Goal: Transaction & Acquisition: Download file/media

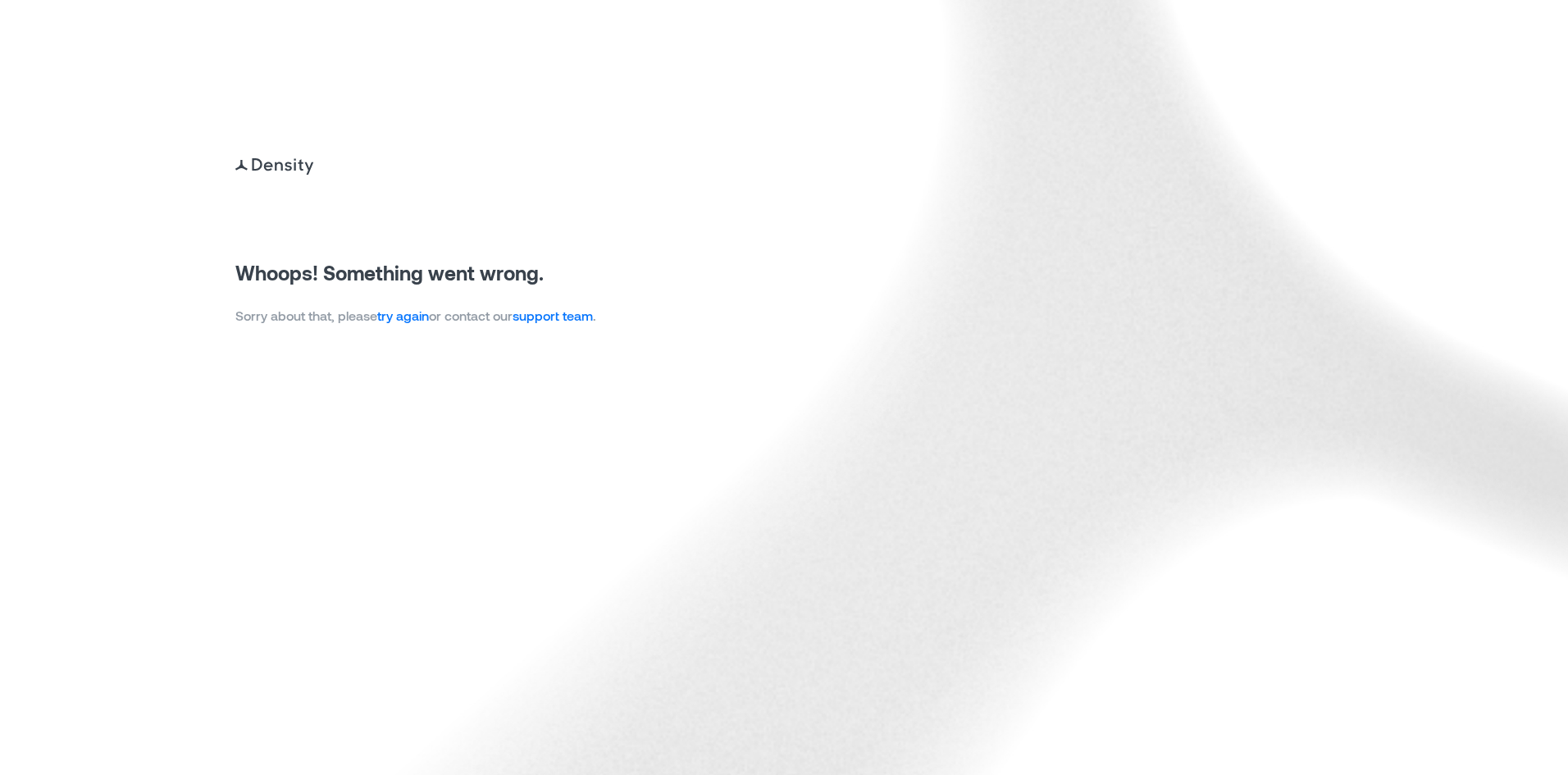
click at [424, 318] on link "try again" at bounding box center [403, 315] width 52 height 16
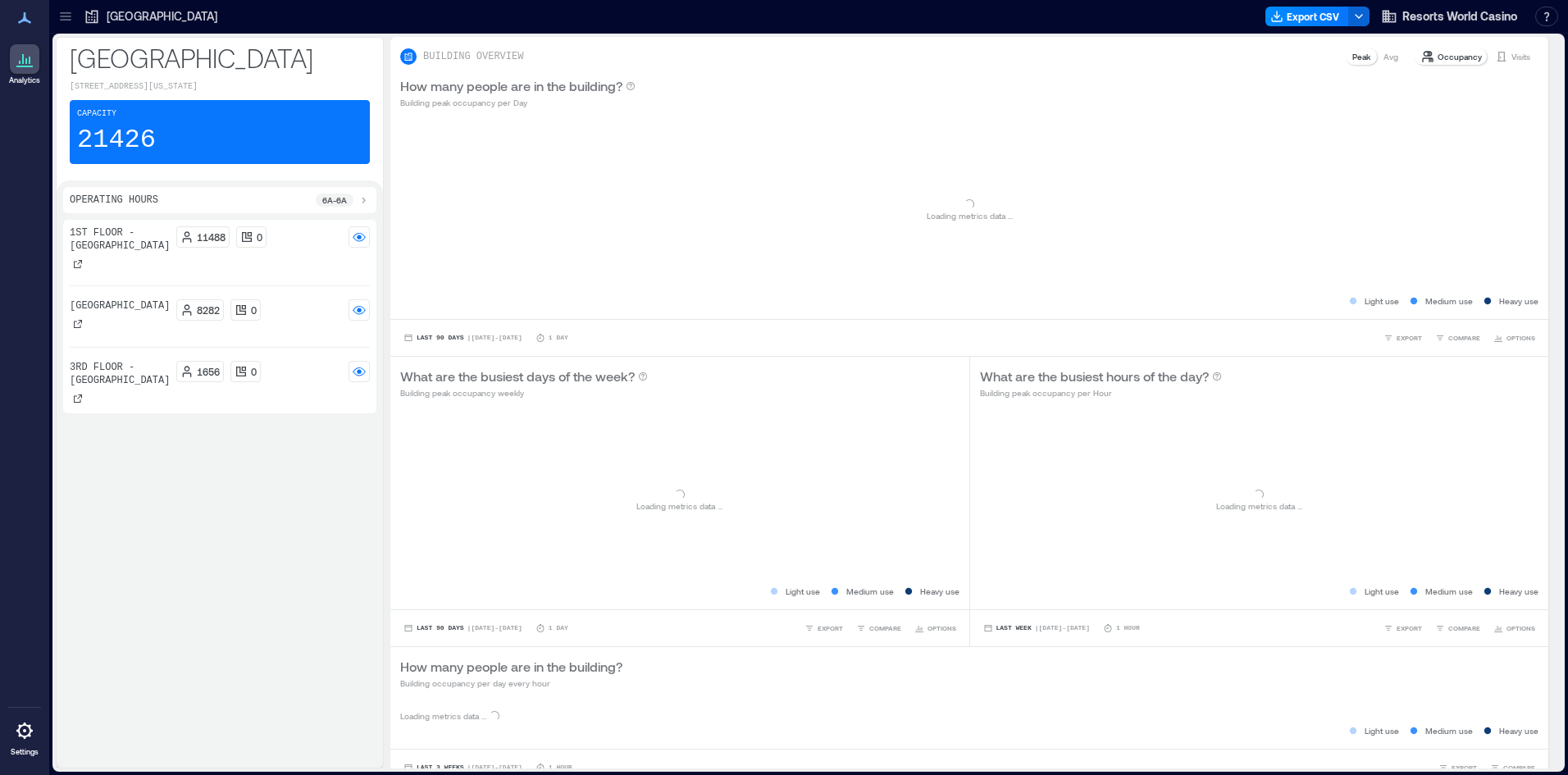
click at [1303, 5] on div "Export CSV Resorts World Casino Resources API Documentation Help Center Contact…" at bounding box center [1414, 17] width 299 height 27
click at [1309, 15] on button "Export CSV" at bounding box center [1307, 16] width 84 height 19
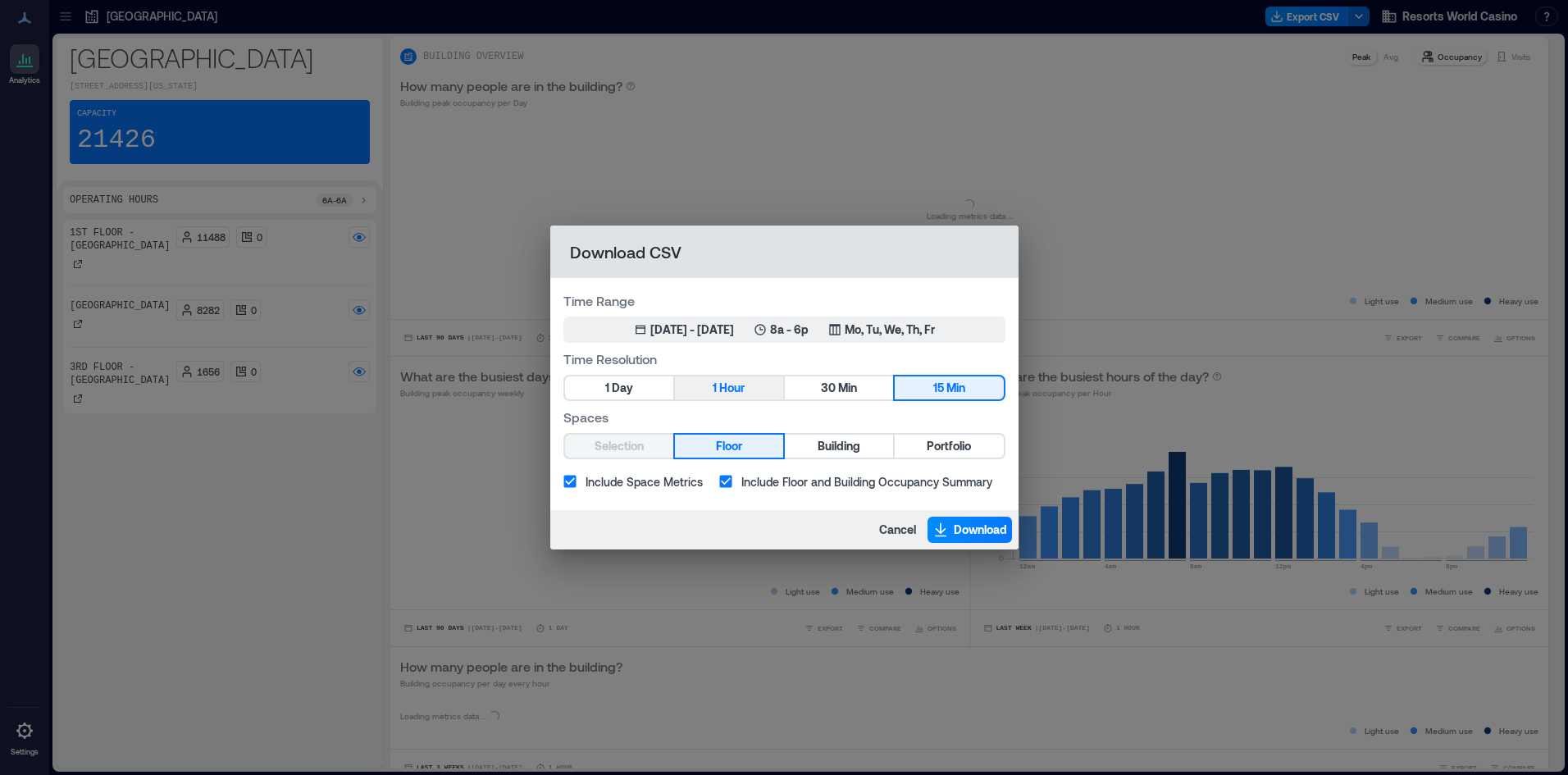
click at [757, 380] on button "1 Hour" at bounding box center [729, 388] width 109 height 23
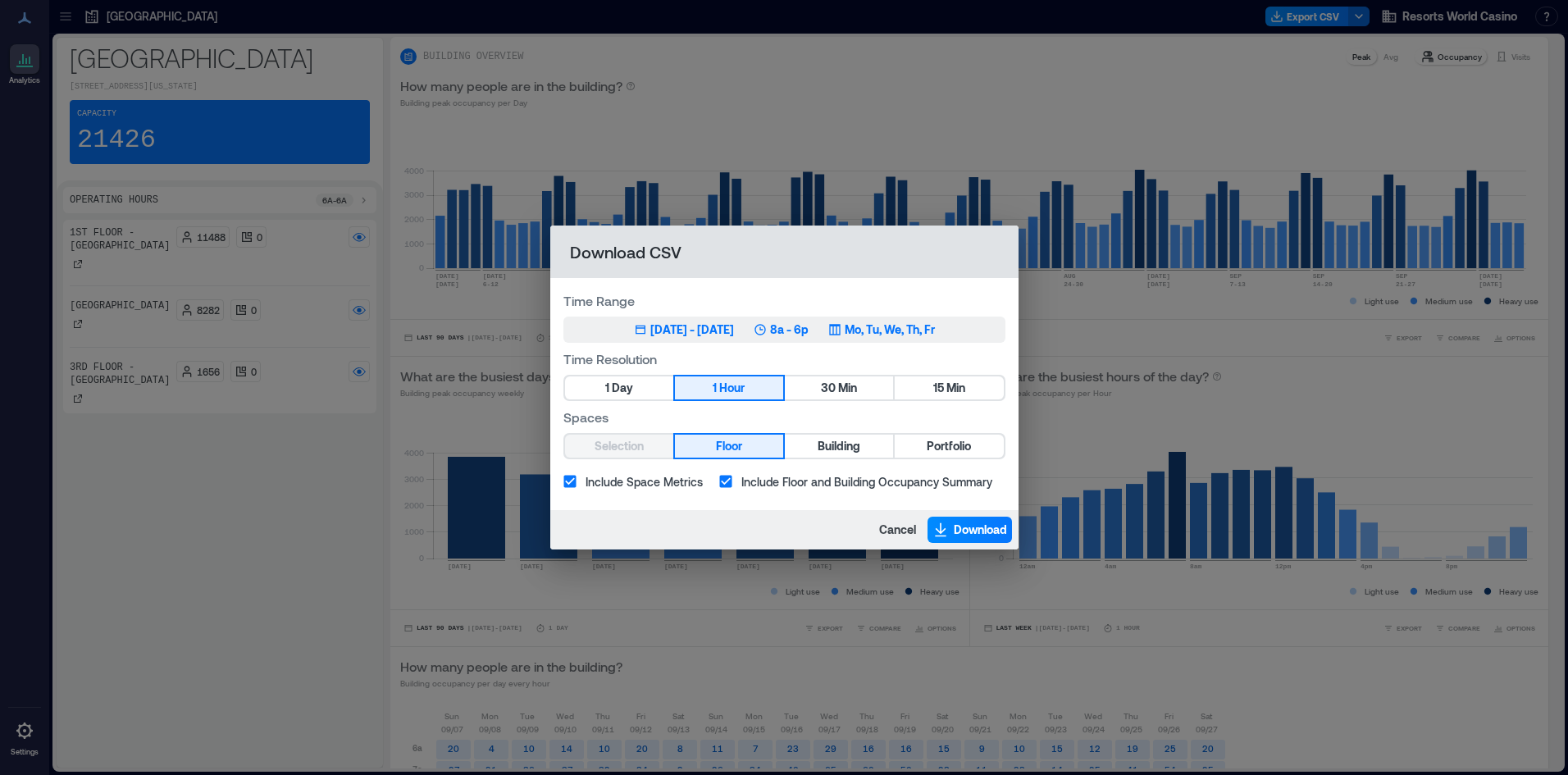
click at [842, 323] on icon "button" at bounding box center [835, 330] width 13 height 13
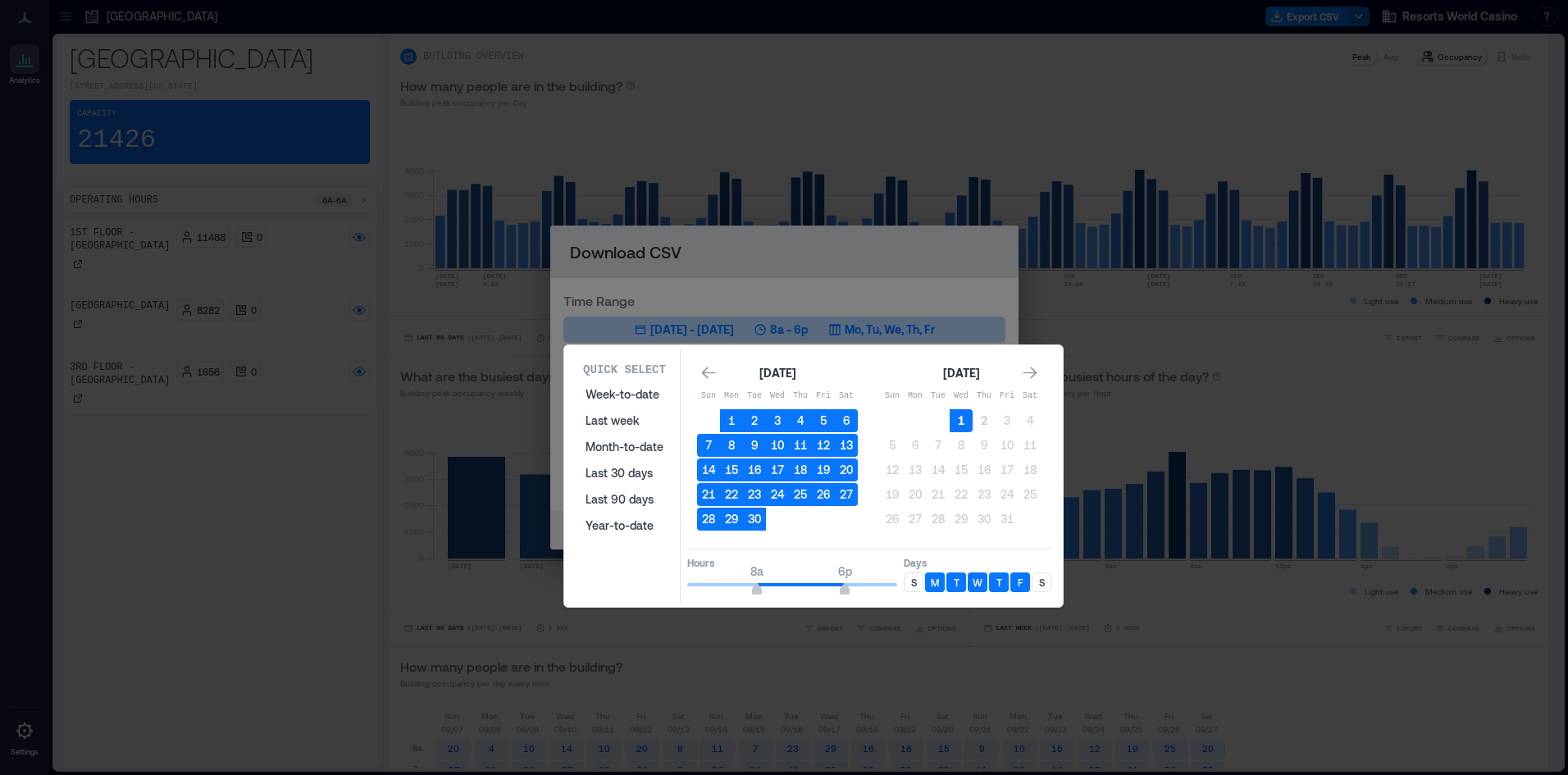
click at [954, 427] on button "1" at bounding box center [961, 420] width 23 height 23
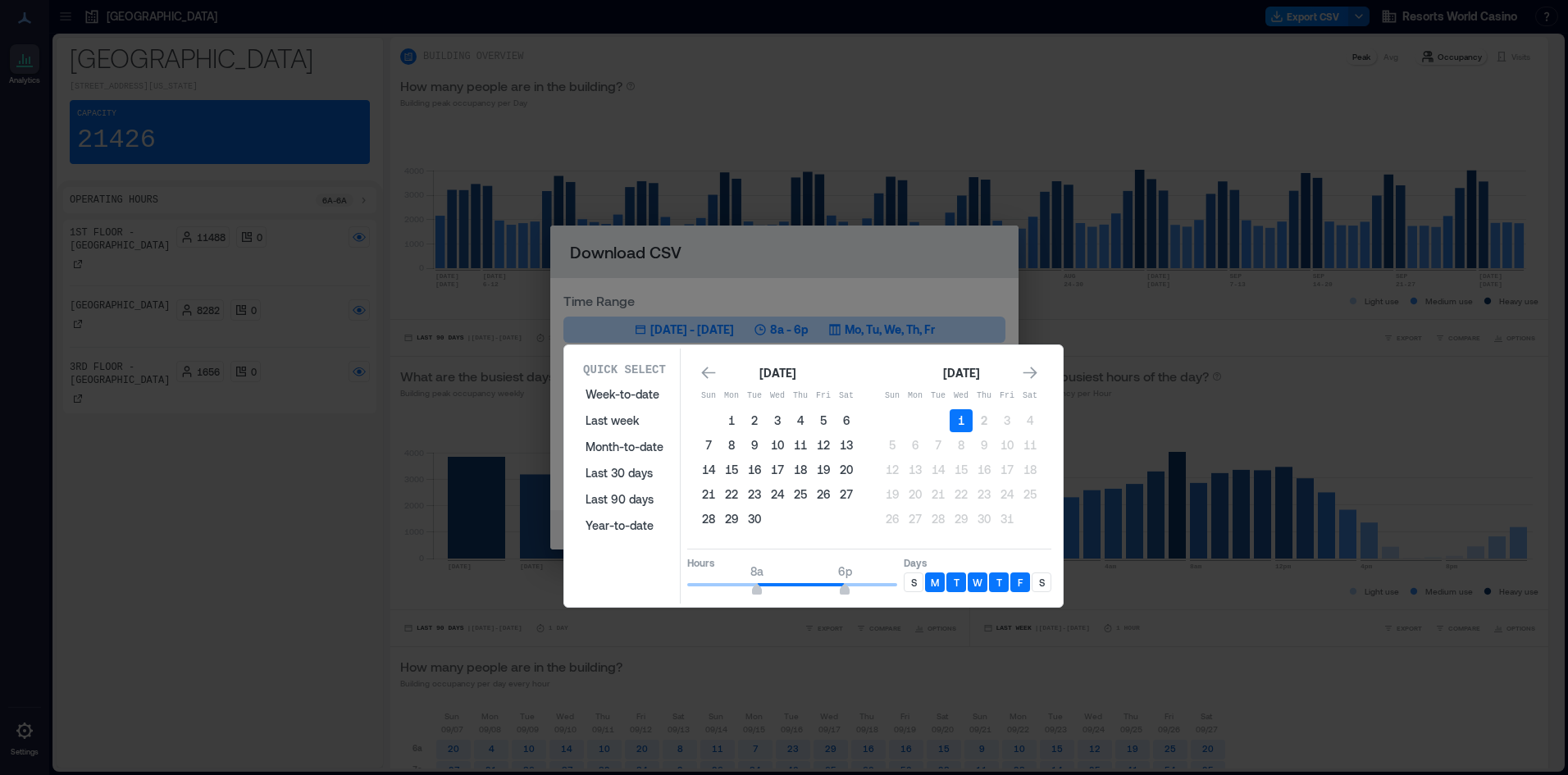
drag, startPoint x: 842, startPoint y: 589, endPoint x: 890, endPoint y: 606, distance: 50.9
click at [939, 599] on div "Quick Select Week-to-date Last week Month-to-date Last 30 days Last 90 days Yea…" at bounding box center [813, 476] width 489 height 255
type input "**"
drag, startPoint x: 757, startPoint y: 588, endPoint x: 945, endPoint y: 573, distance: 188.6
click at [574, 586] on div "Quick Select Week-to-date Last week Month-to-date Last 30 days Last 90 days Yea…" at bounding box center [813, 476] width 489 height 255
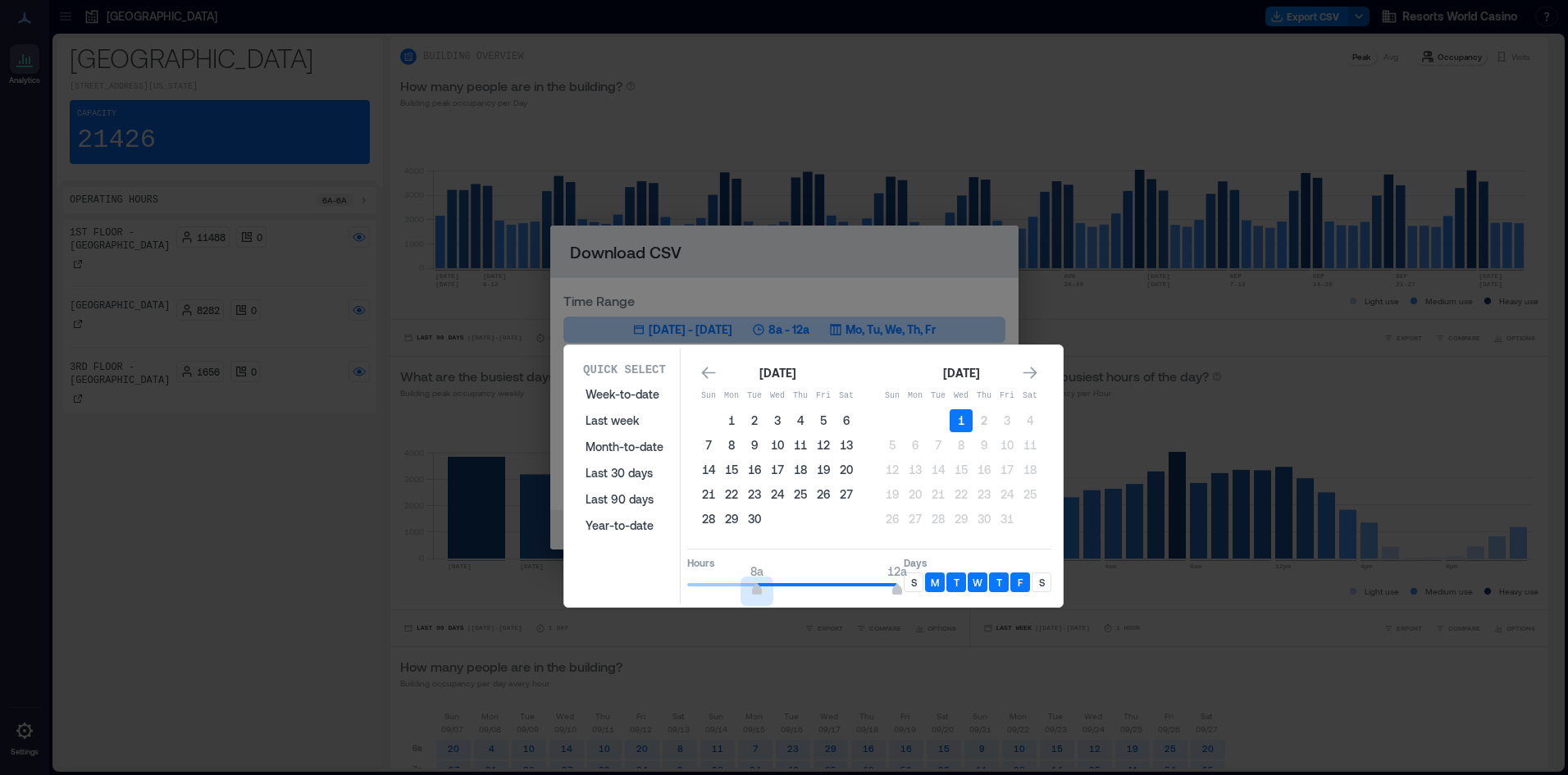
type input "*"
drag, startPoint x: 915, startPoint y: 582, endPoint x: 1098, endPoint y: 570, distance: 183.4
click at [918, 582] on div "S" at bounding box center [913, 582] width 19 height 19
click at [1048, 581] on div "S" at bounding box center [1041, 582] width 19 height 19
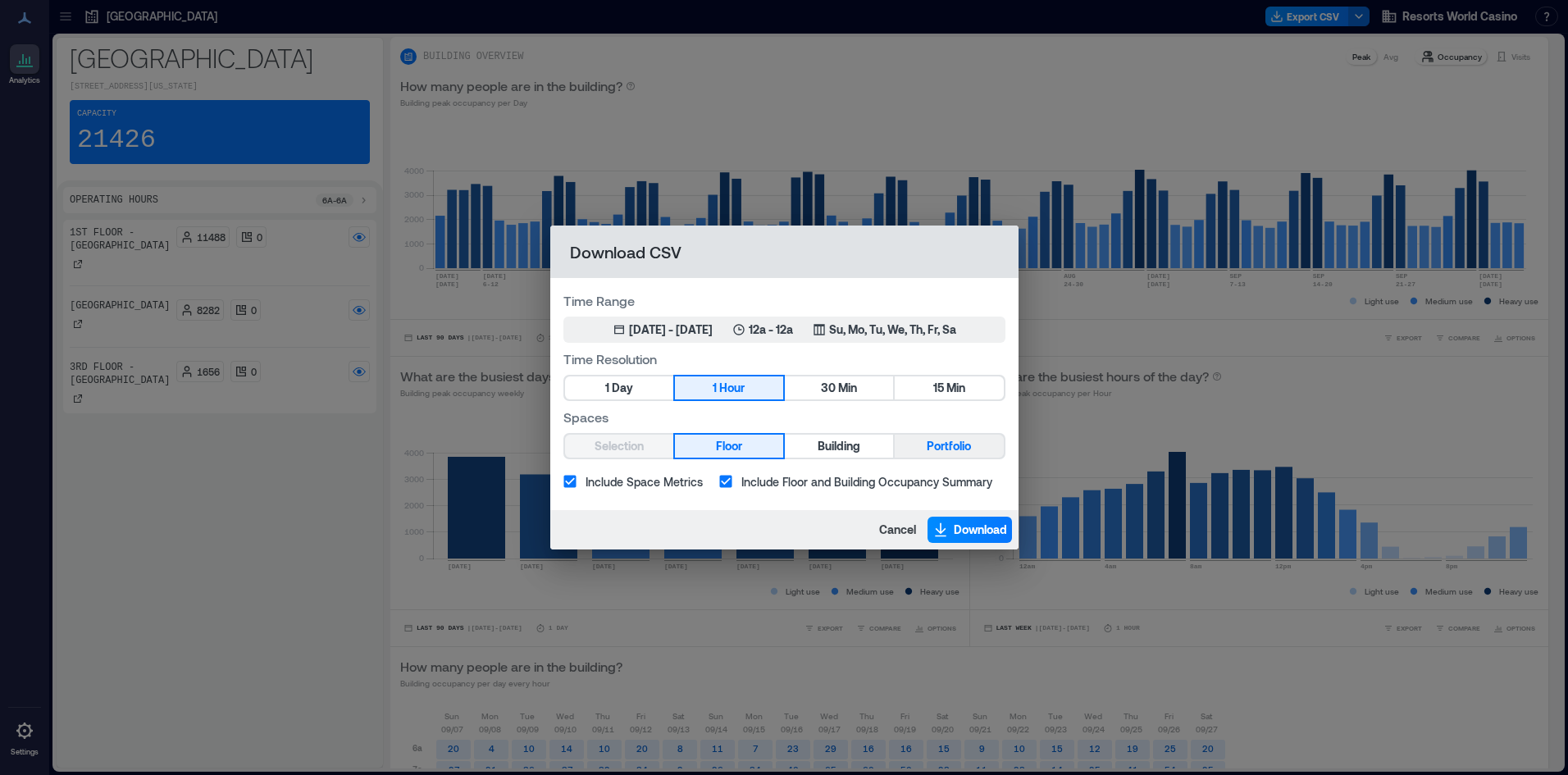
click at [982, 454] on button "Portfolio" at bounding box center [949, 445] width 109 height 23
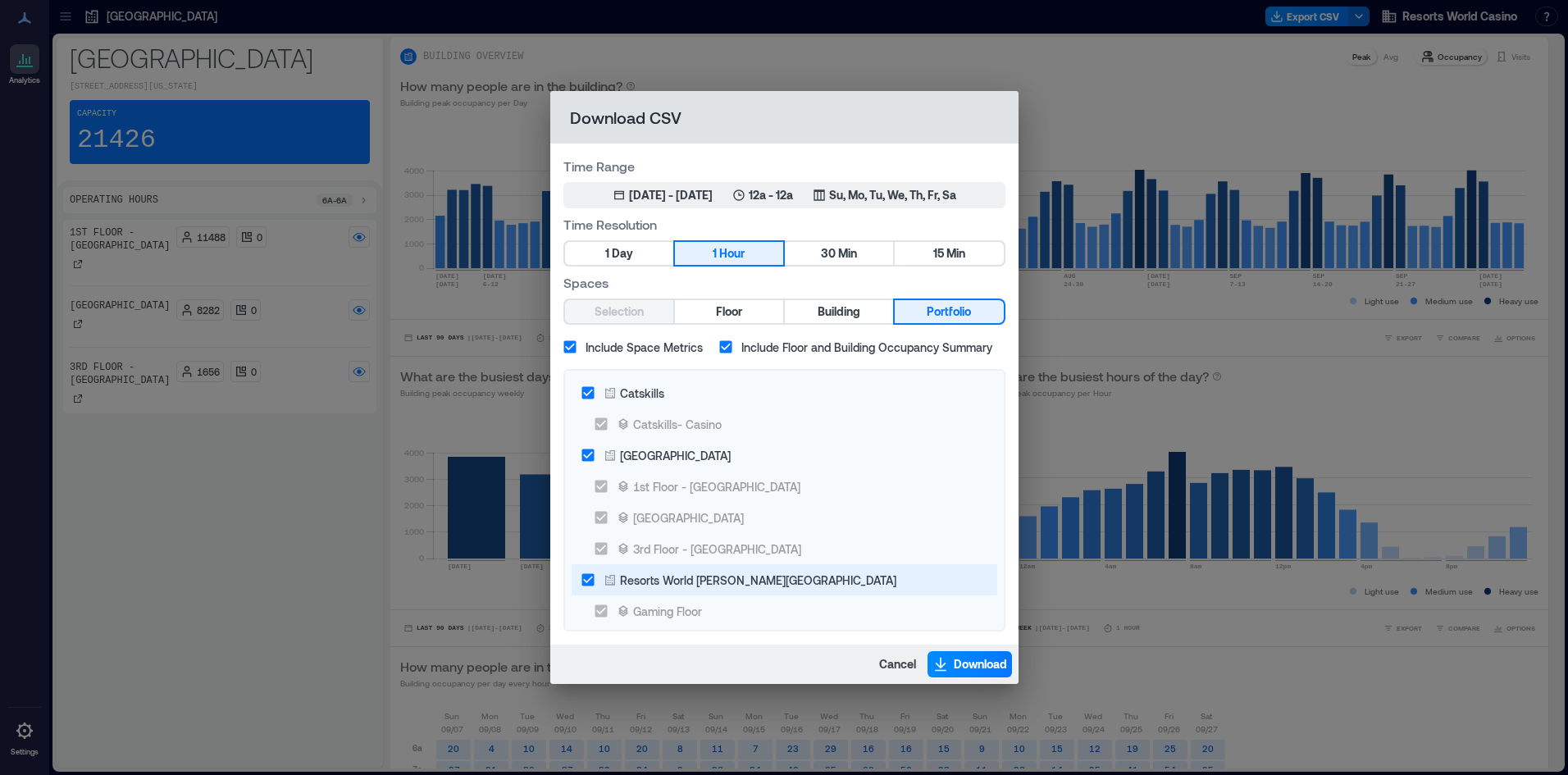
click at [732, 402] on label "Catskills" at bounding box center [773, 393] width 401 height 31
click at [687, 572] on label "Resorts World Hudson Valley" at bounding box center [773, 580] width 401 height 31
click at [982, 667] on span "Download" at bounding box center [981, 665] width 53 height 17
